Goal: Information Seeking & Learning: Learn about a topic

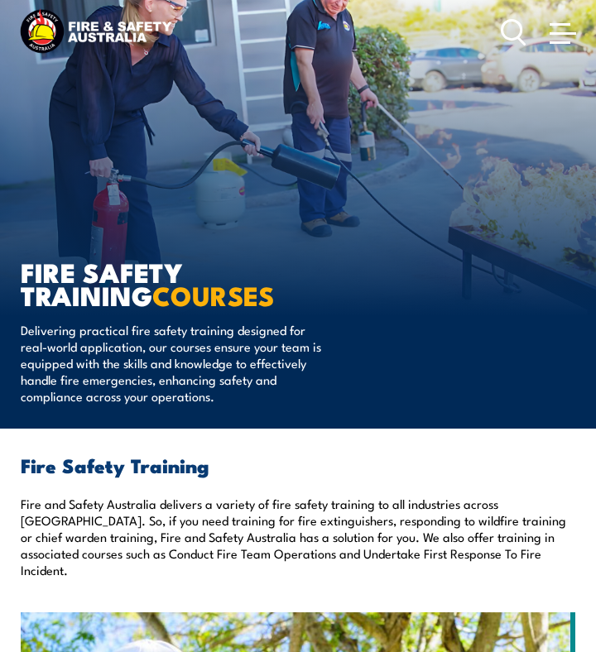
click at [561, 37] on span at bounding box center [563, 32] width 26 height 18
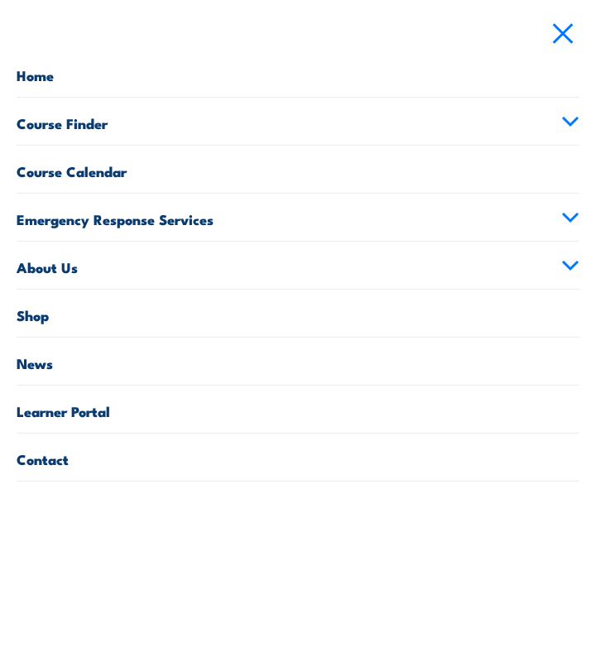
click at [579, 114] on link "Course Finder" at bounding box center [298, 121] width 563 height 47
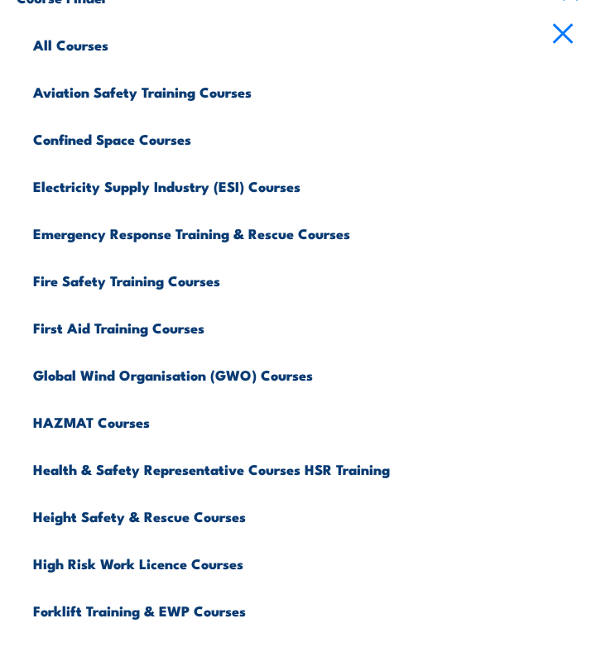
click at [132, 227] on link "Emergency Response Training & Rescue Courses" at bounding box center [306, 231] width 546 height 47
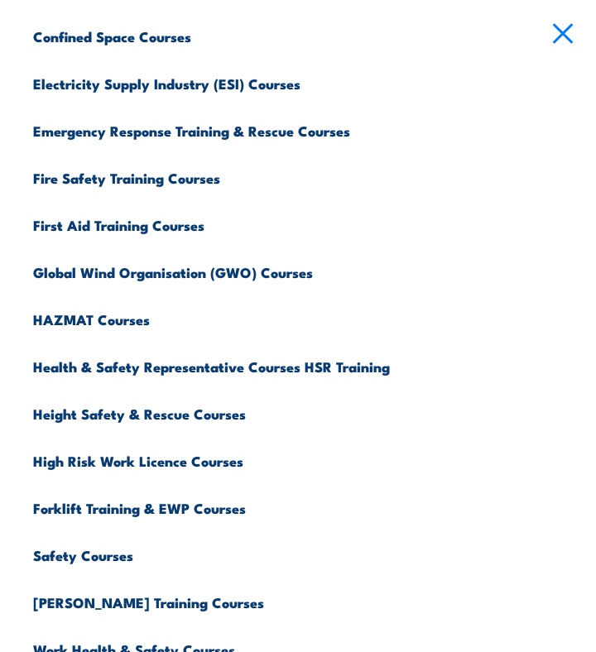
scroll to position [247, 0]
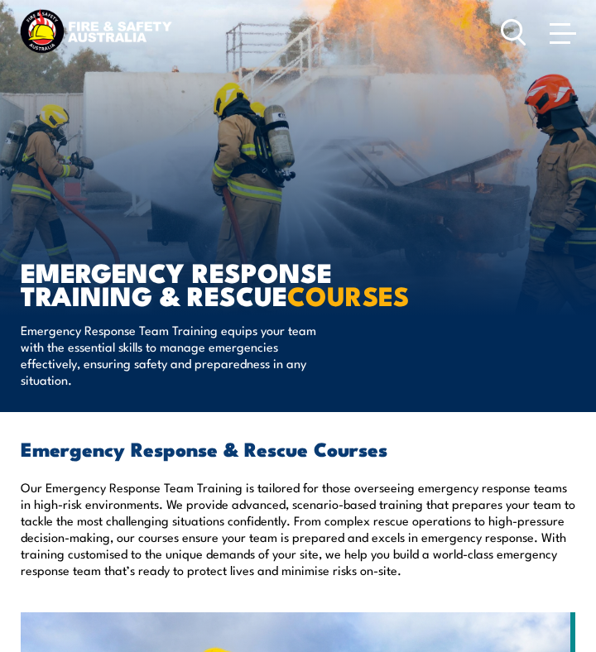
click at [553, 27] on span at bounding box center [563, 32] width 26 height 18
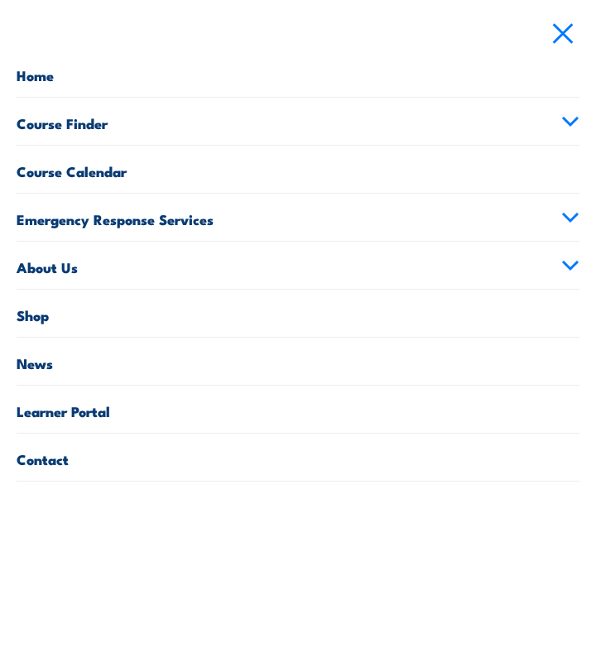
click at [575, 118] on icon at bounding box center [570, 121] width 15 height 7
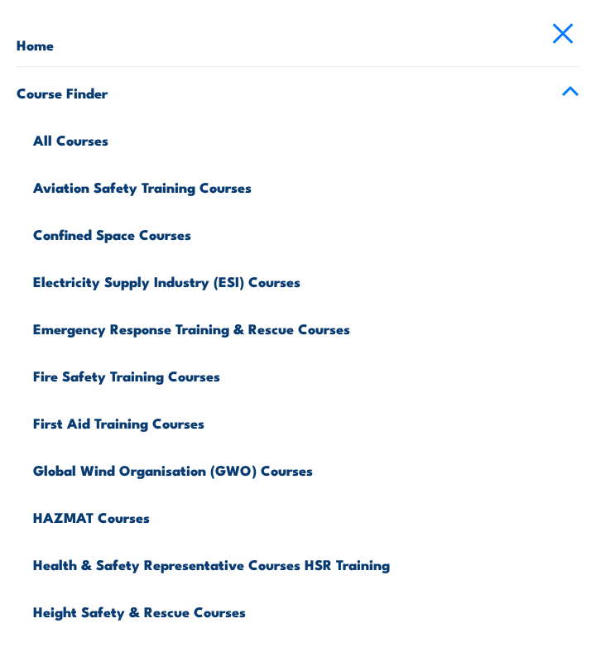
scroll to position [29, 0]
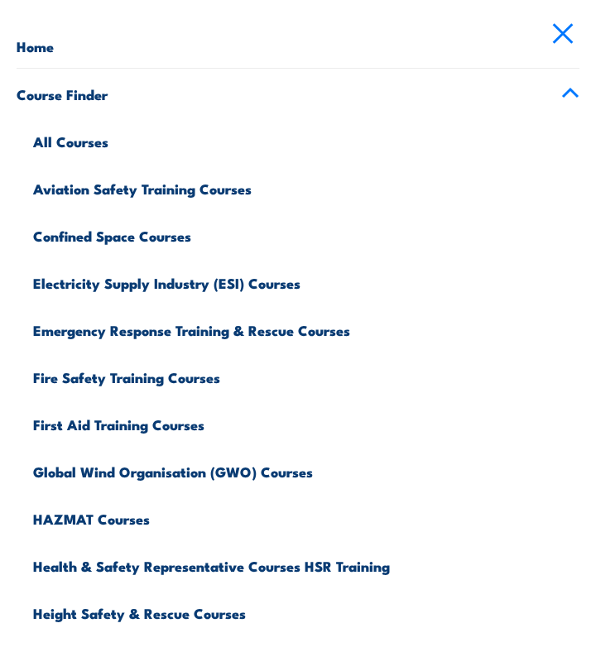
click at [277, 286] on link "Electricity Supply Industry (ESI) Courses" at bounding box center [306, 280] width 546 height 47
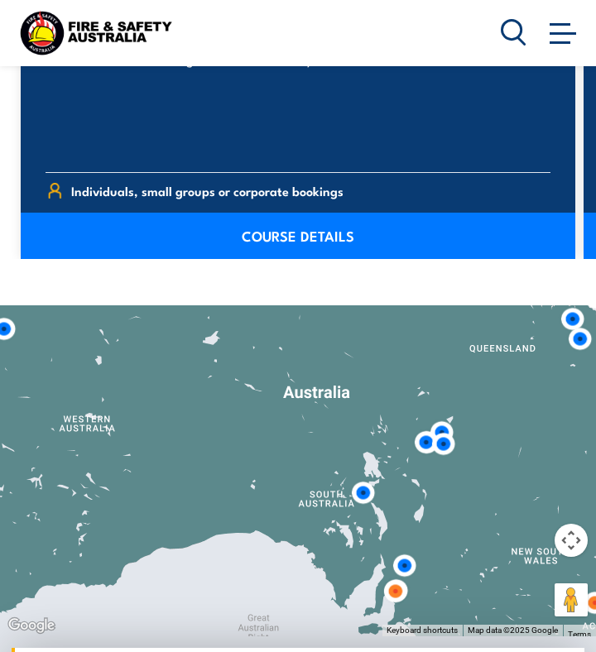
scroll to position [2010, 0]
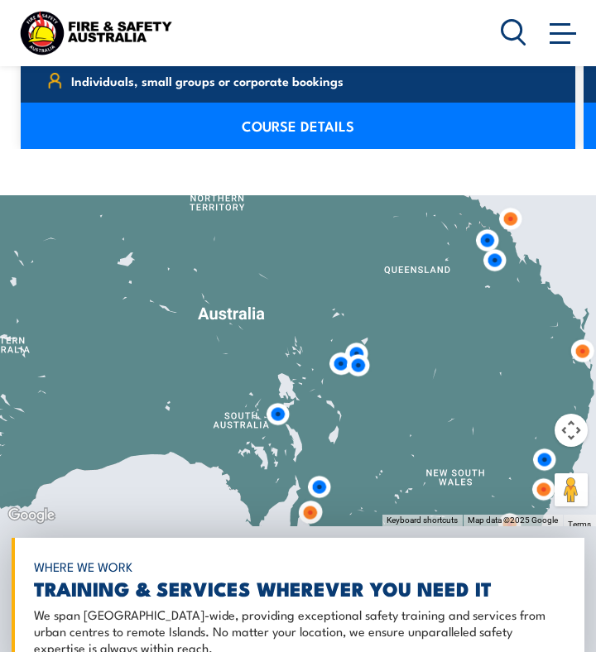
drag, startPoint x: 478, startPoint y: 320, endPoint x: 371, endPoint y: 352, distance: 111.3
click at [377, 352] on div at bounding box center [298, 360] width 596 height 331
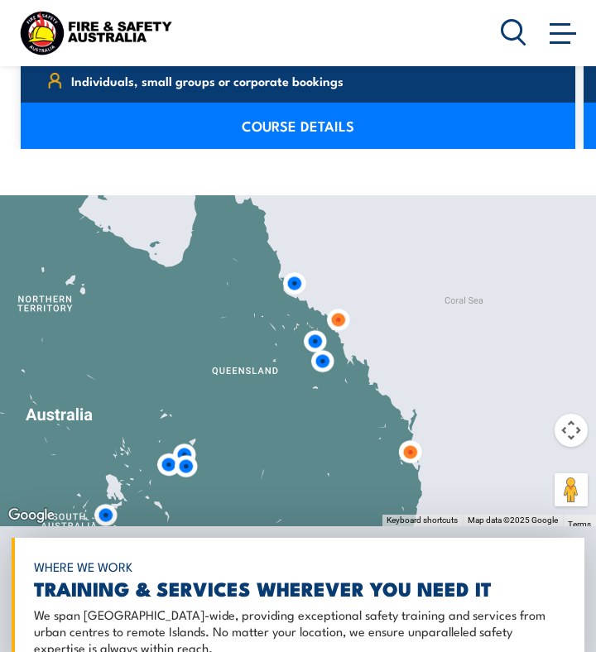
drag, startPoint x: 468, startPoint y: 354, endPoint x: 326, endPoint y: 448, distance: 170.3
click at [326, 449] on div at bounding box center [298, 360] width 596 height 331
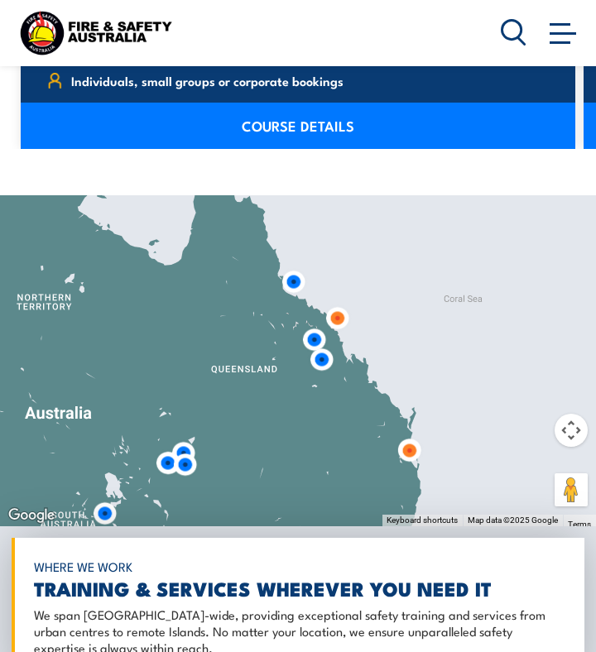
click at [413, 447] on img at bounding box center [409, 450] width 31 height 31
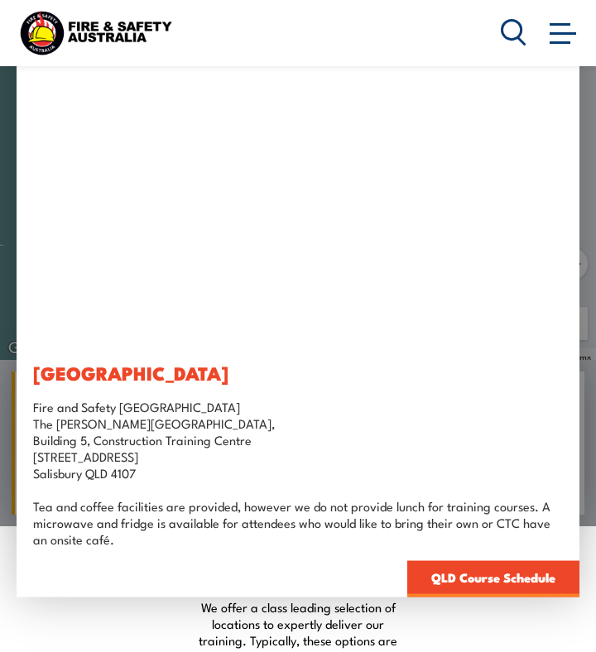
scroll to position [2196, 0]
